Goal: Task Accomplishment & Management: Use online tool/utility

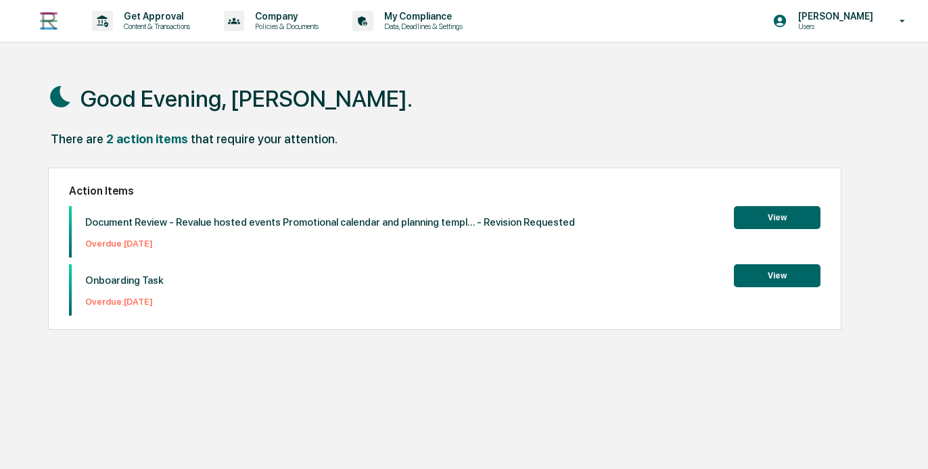
click at [749, 220] on button "View" at bounding box center [777, 217] width 87 height 23
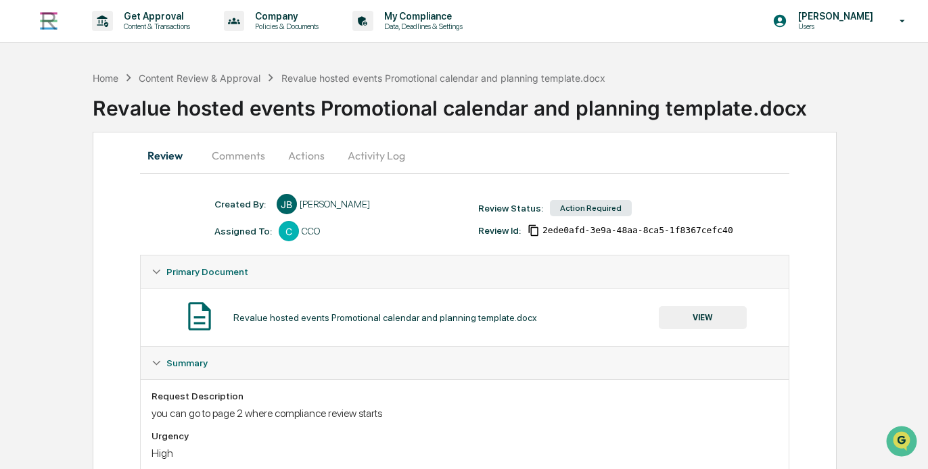
click at [252, 164] on button "Comments" at bounding box center [238, 155] width 75 height 32
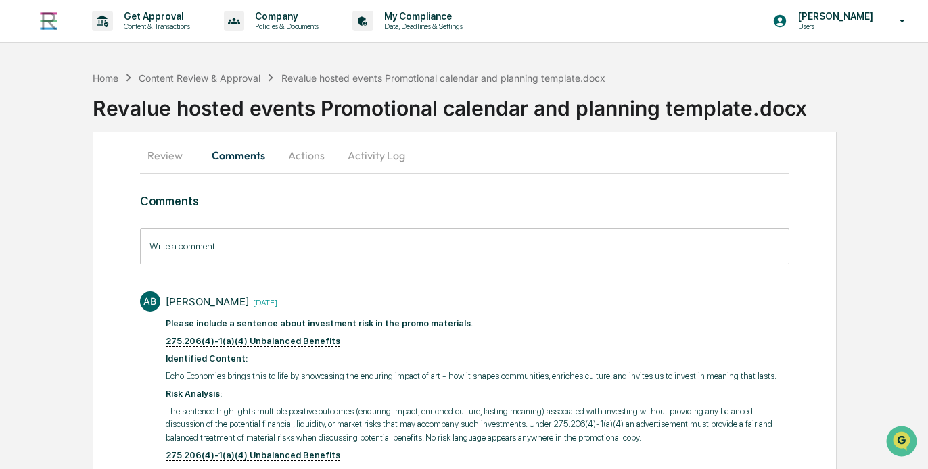
click at [165, 149] on button "Review" at bounding box center [170, 155] width 61 height 32
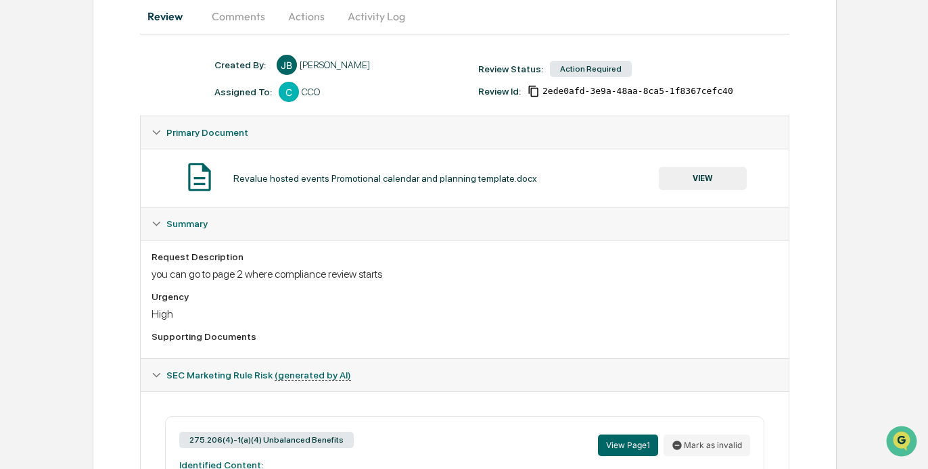
scroll to position [141, 0]
click at [703, 170] on button "VIEW" at bounding box center [703, 177] width 88 height 23
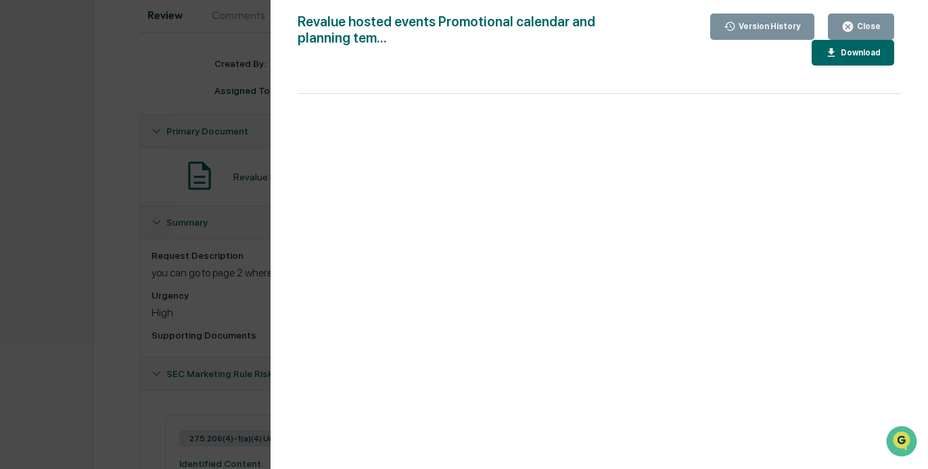
click at [853, 28] on icon "button" at bounding box center [848, 27] width 10 height 10
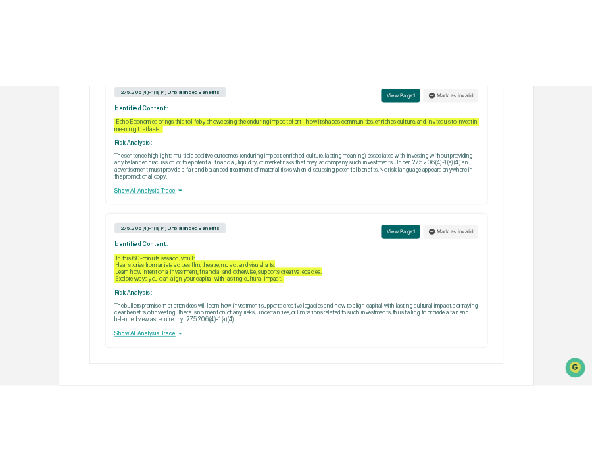
scroll to position [546, 0]
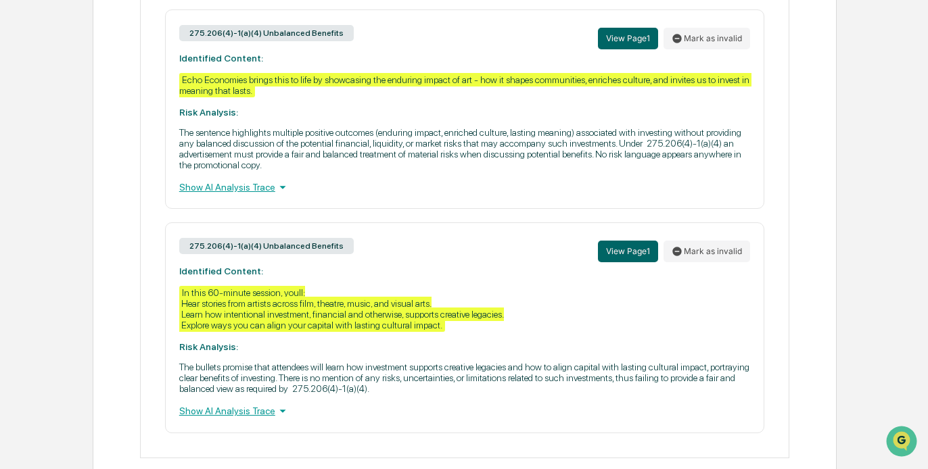
click at [131, 326] on div "Review Comments Actions Activity Log Created By: ‎ ‎ [PERSON_NAME] Assigned To:…" at bounding box center [465, 39] width 744 height 908
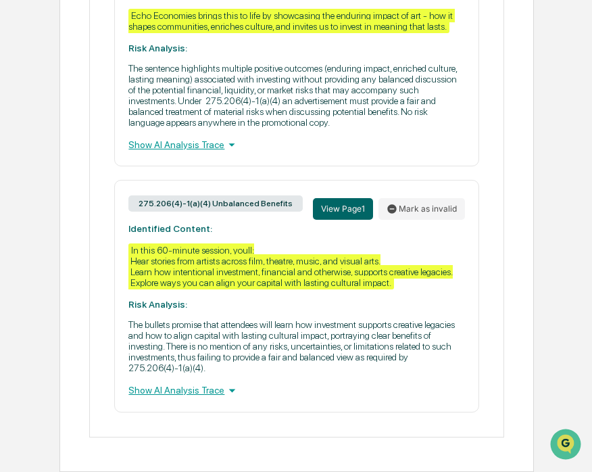
scroll to position [619, 0]
click at [354, 317] on div "275.206(4)-1(a)(4) Unbalanced Benefits View Page 1 Mark as invalid Identified C…" at bounding box center [296, 296] width 365 height 232
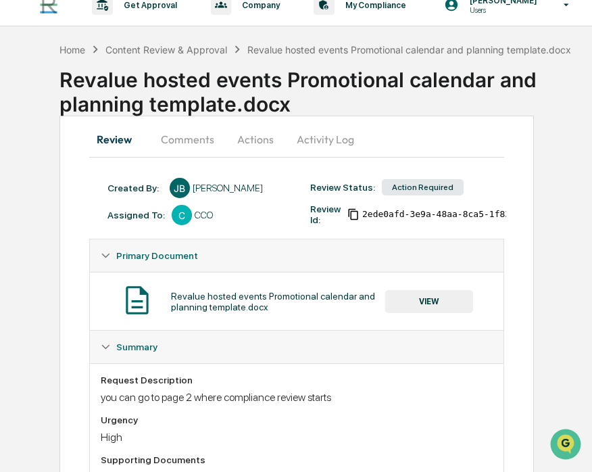
scroll to position [0, 0]
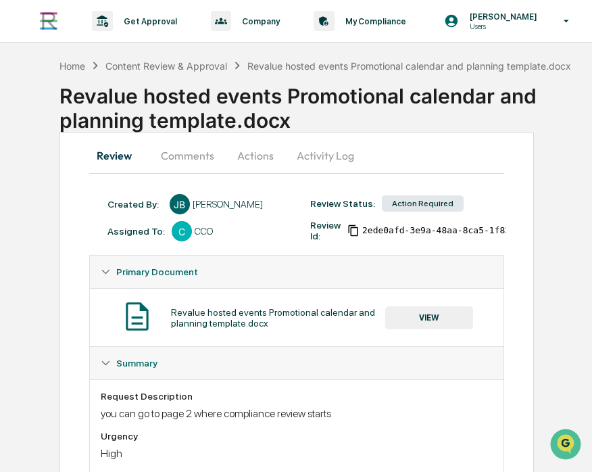
drag, startPoint x: 187, startPoint y: 145, endPoint x: 166, endPoint y: 165, distance: 28.7
click at [166, 165] on button "Comments" at bounding box center [187, 155] width 75 height 32
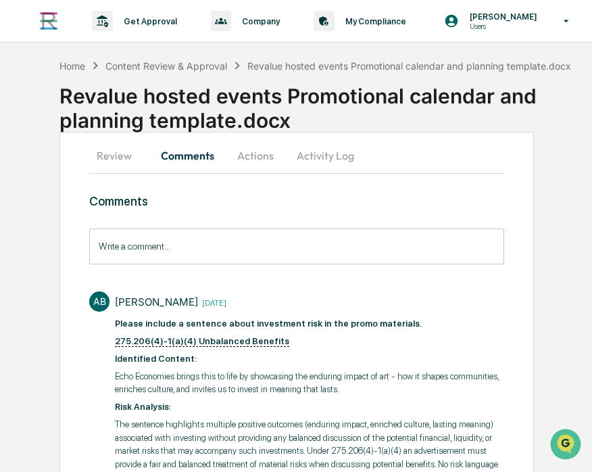
click at [304, 259] on input "Write a comment..." at bounding box center [296, 247] width 415 height 36
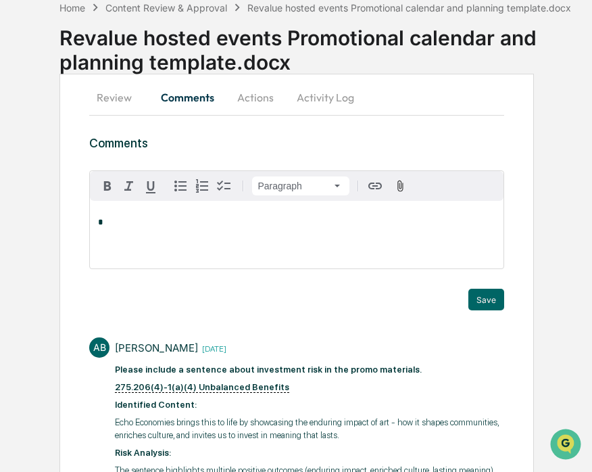
scroll to position [76, 0]
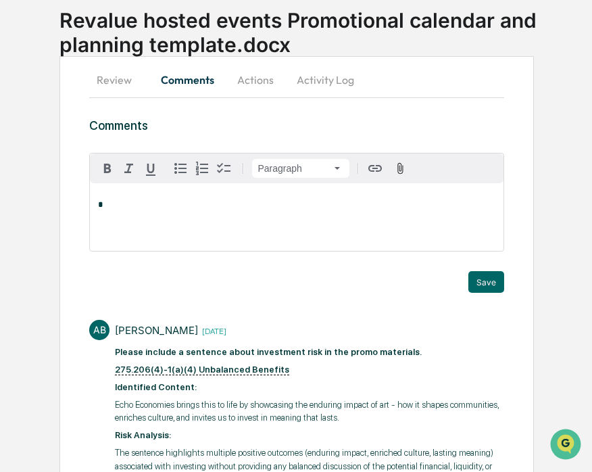
click at [415, 278] on div "Save" at bounding box center [296, 282] width 415 height 22
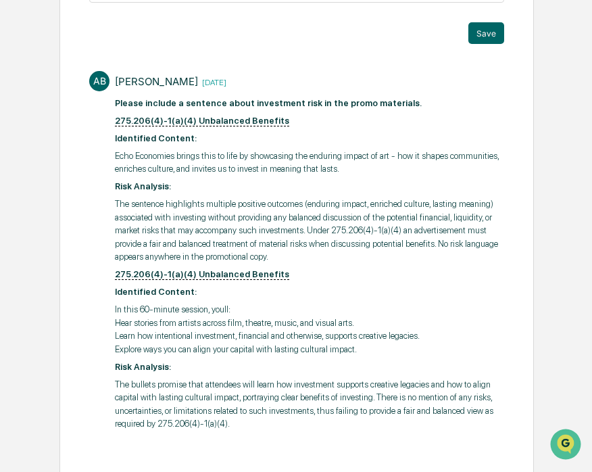
scroll to position [341, 0]
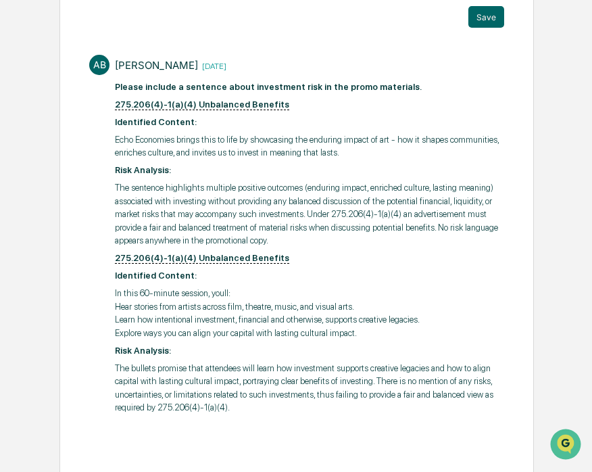
click at [317, 274] on p "Identified Content:" at bounding box center [309, 276] width 389 height 14
click at [192, 223] on p "The sentence highlights multiple positive outcomes (enduring impact, enriched c…" at bounding box center [309, 214] width 389 height 66
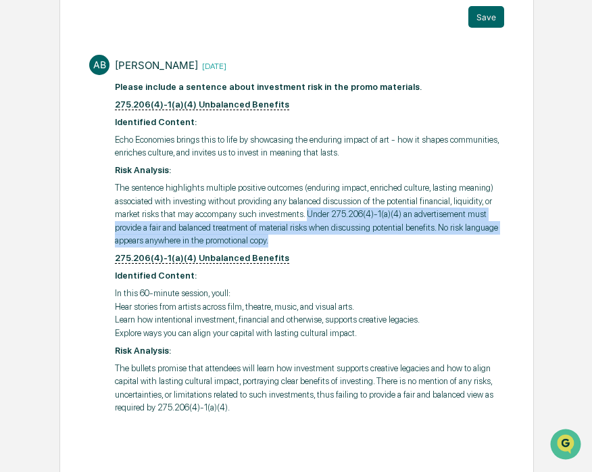
drag, startPoint x: 303, startPoint y: 212, endPoint x: 346, endPoint y: 236, distance: 49.1
click at [346, 236] on p "The sentence highlights multiple positive outcomes (enduring impact, enriched c…" at bounding box center [309, 214] width 389 height 66
copy p "Under 275.206(4)-1(a)(4) an advertisement must provide a fair and balanced trea…"
click at [346, 236] on p "The sentence highlights multiple positive outcomes (enduring impact, enriched c…" at bounding box center [309, 214] width 389 height 66
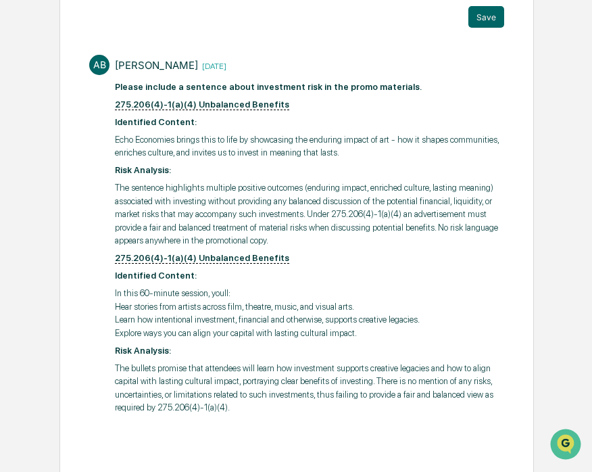
click at [299, 101] on p "275.206(4)-1(a)(4) Unbalanced Benefits" at bounding box center [309, 105] width 389 height 14
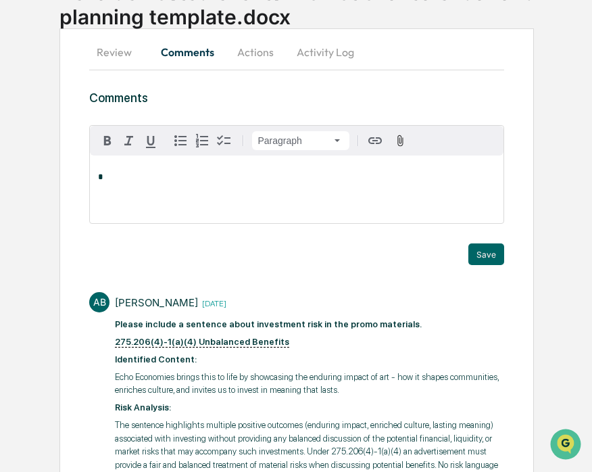
scroll to position [17, 0]
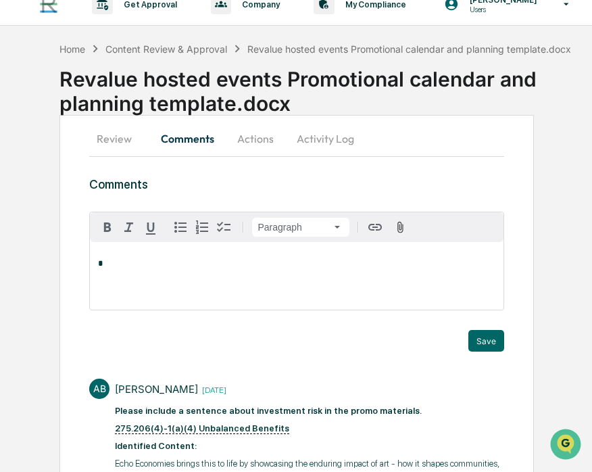
click at [317, 138] on button "Activity Log" at bounding box center [325, 138] width 79 height 32
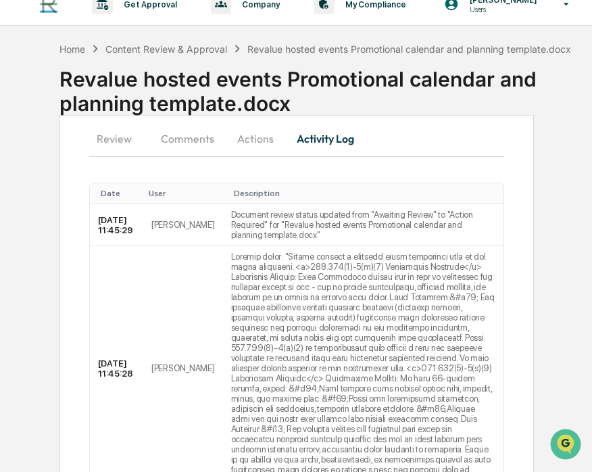
click at [256, 135] on button "Actions" at bounding box center [255, 138] width 61 height 32
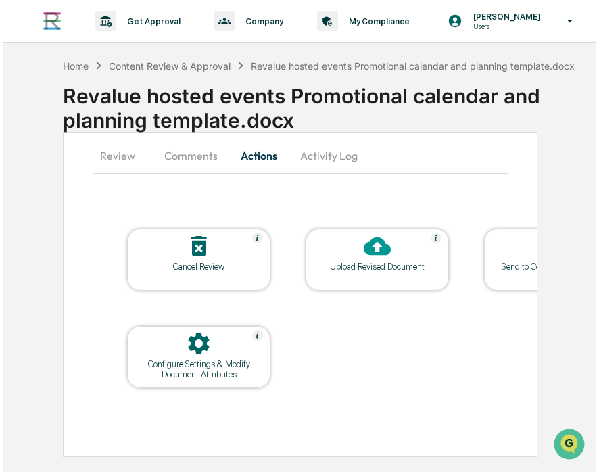
scroll to position [0, 0]
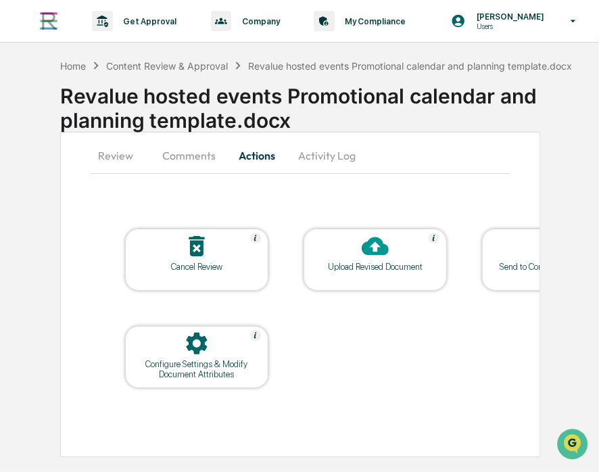
click at [377, 244] on icon at bounding box center [375, 246] width 27 height 18
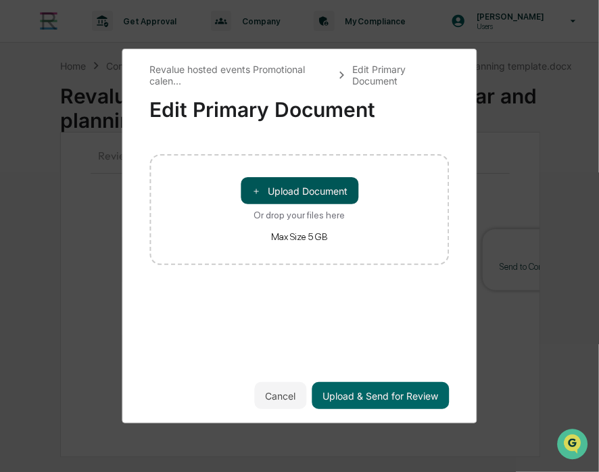
click at [307, 185] on button "＋ Upload Document" at bounding box center [300, 190] width 118 height 27
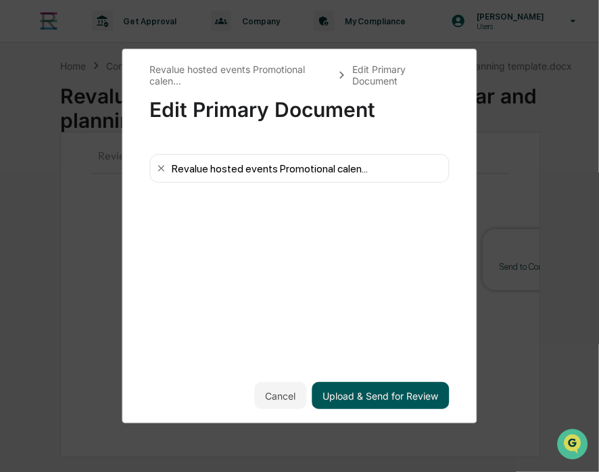
click at [344, 402] on button "Upload & Send for Review" at bounding box center [380, 395] width 137 height 27
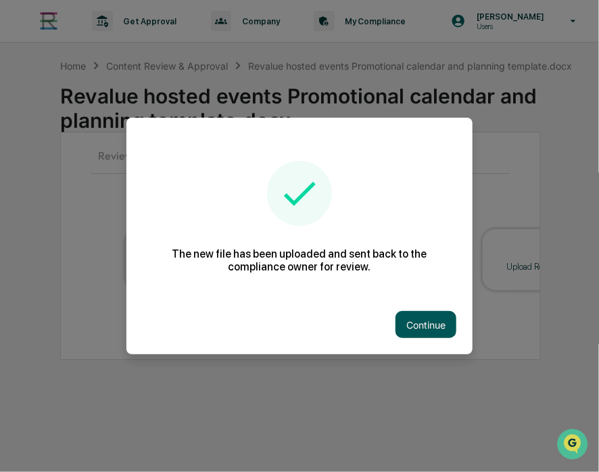
click at [417, 327] on button "Continue" at bounding box center [426, 324] width 61 height 27
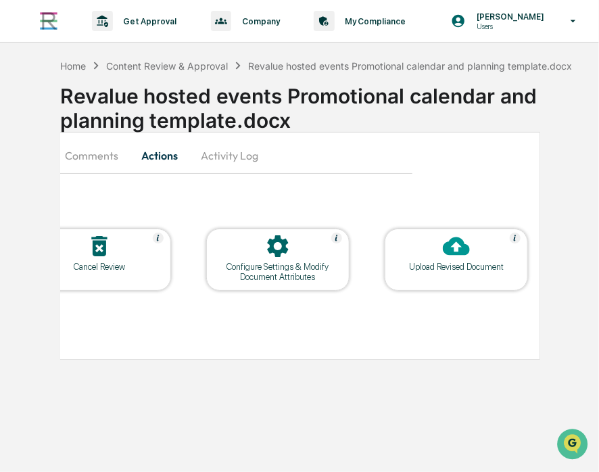
scroll to position [0, 99]
click at [444, 257] on icon at bounding box center [455, 246] width 27 height 27
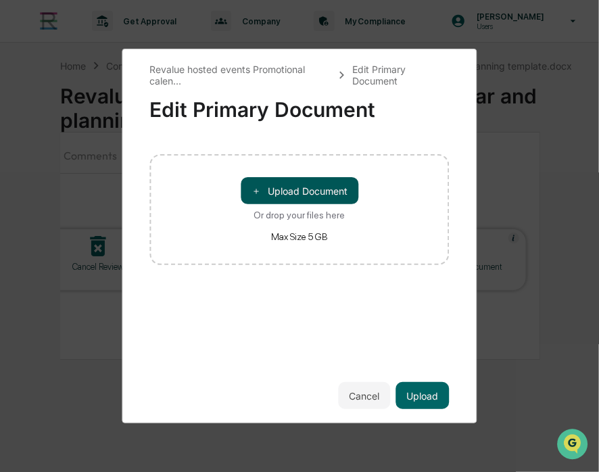
click at [311, 195] on button "＋ Upload Document" at bounding box center [300, 190] width 118 height 27
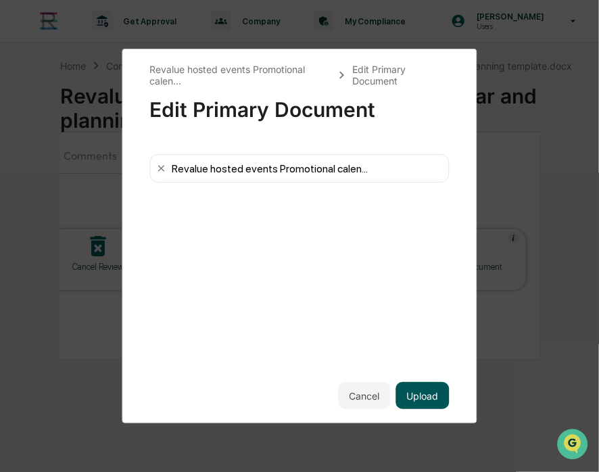
click at [419, 388] on button "Upload" at bounding box center [422, 395] width 53 height 27
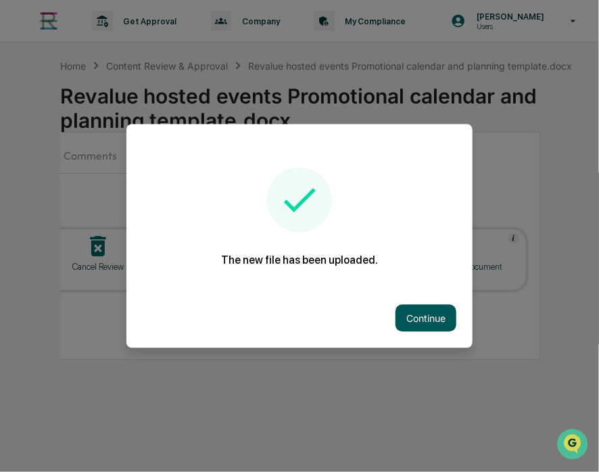
click at [423, 314] on button "Continue" at bounding box center [426, 318] width 61 height 27
